Goal: Communication & Community: Connect with others

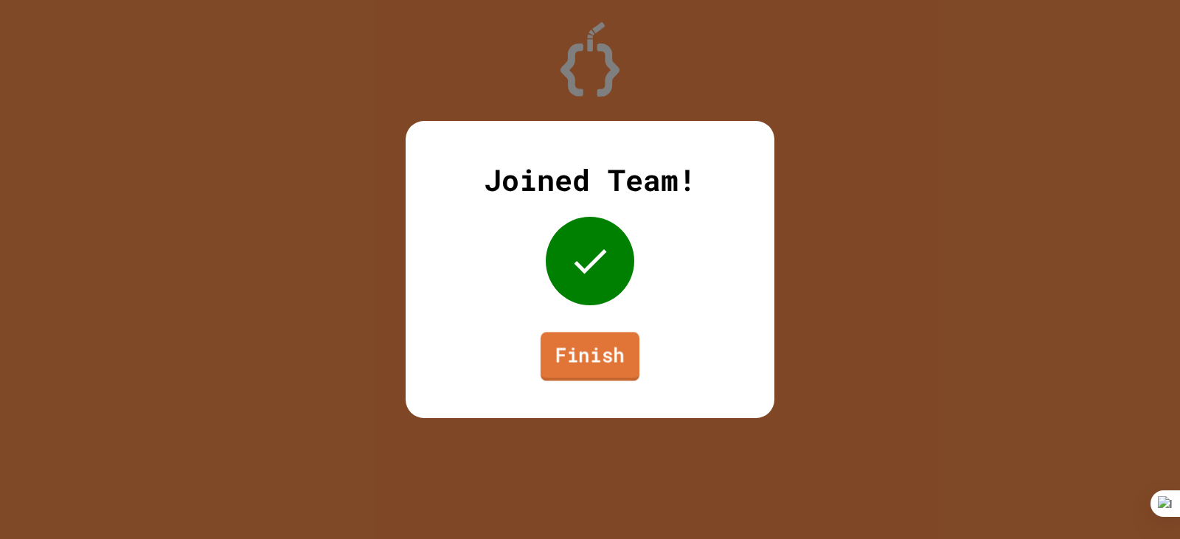
click at [625, 358] on link "Finish" at bounding box center [590, 356] width 99 height 49
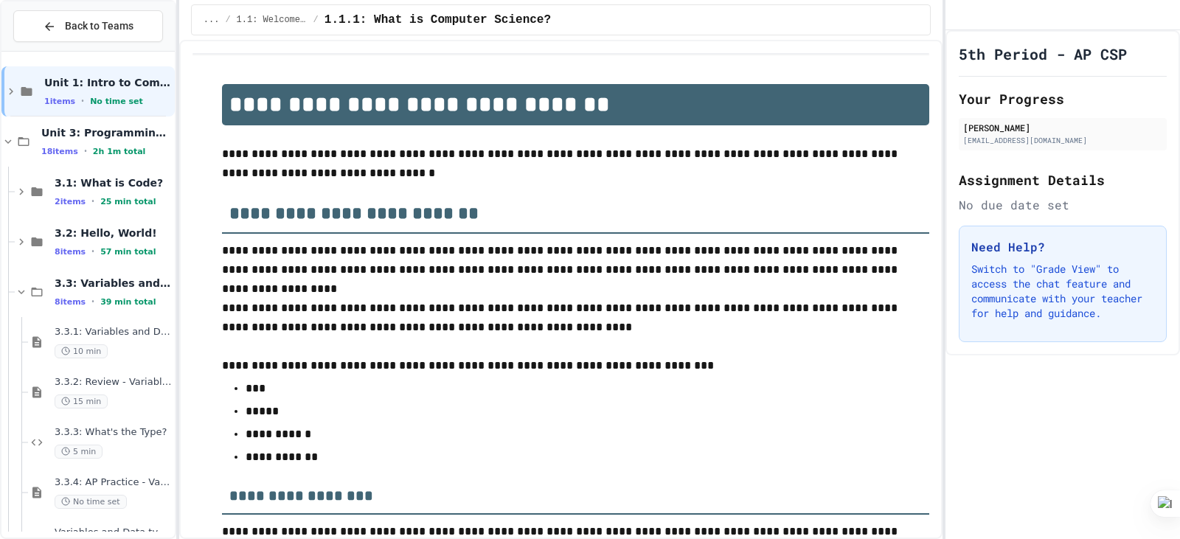
scroll to position [2333, 0]
